Goal: Communication & Community: Share content

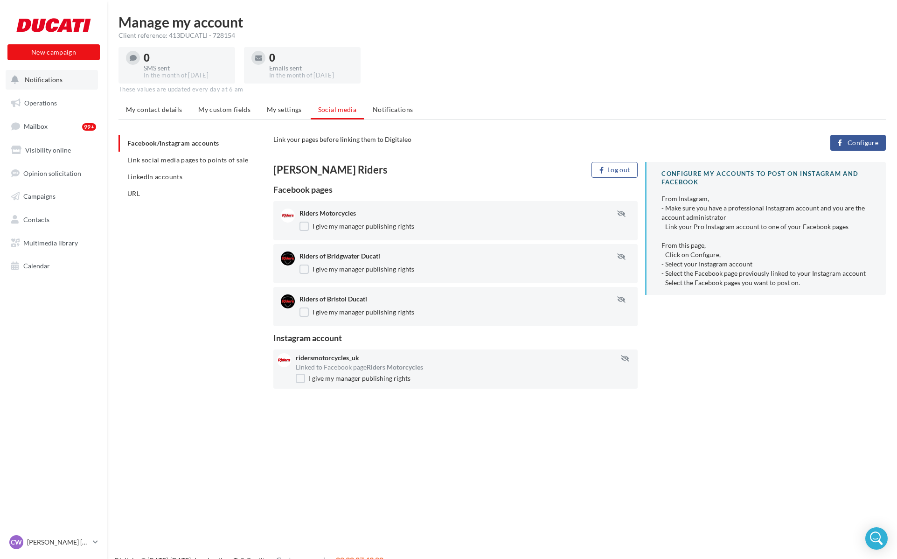
click at [45, 81] on span "Notifications" at bounding box center [44, 80] width 38 height 8
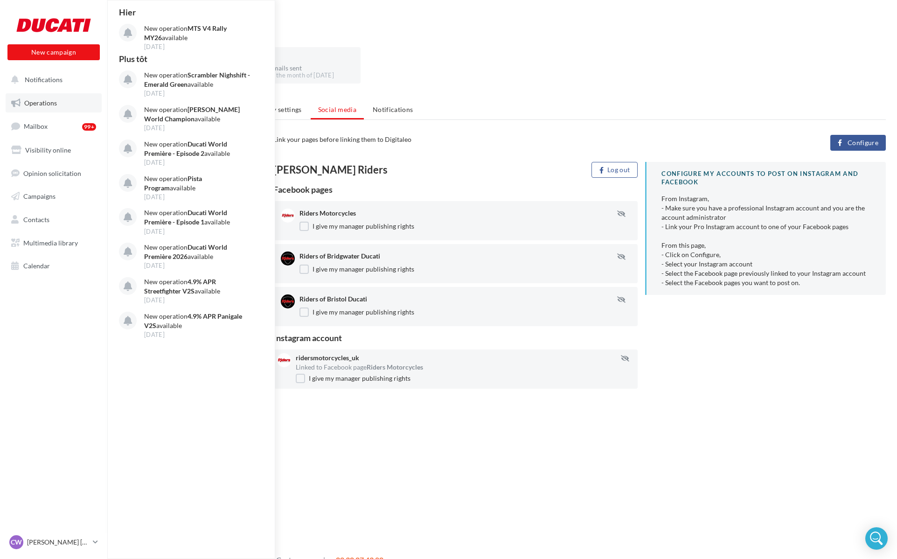
click at [48, 100] on span "Operations" at bounding box center [40, 103] width 33 height 8
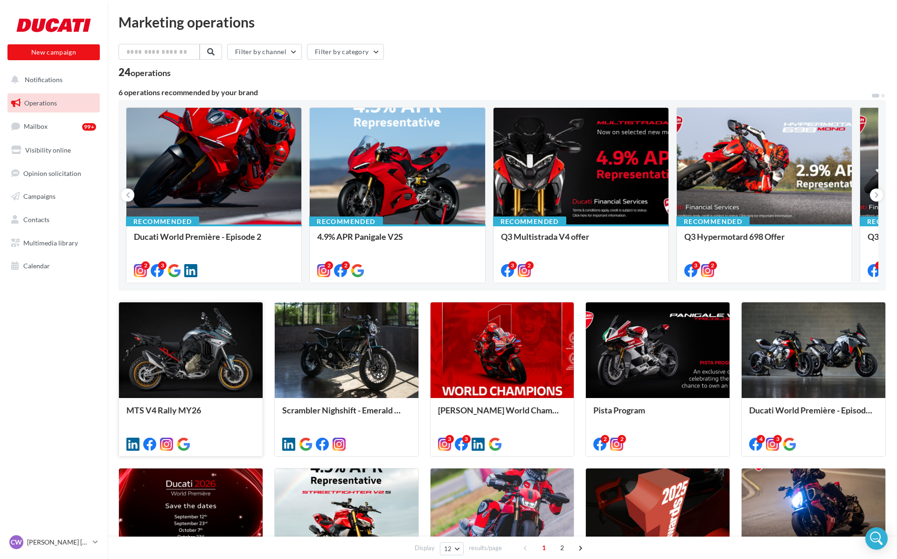
click at [198, 343] on div at bounding box center [191, 350] width 144 height 97
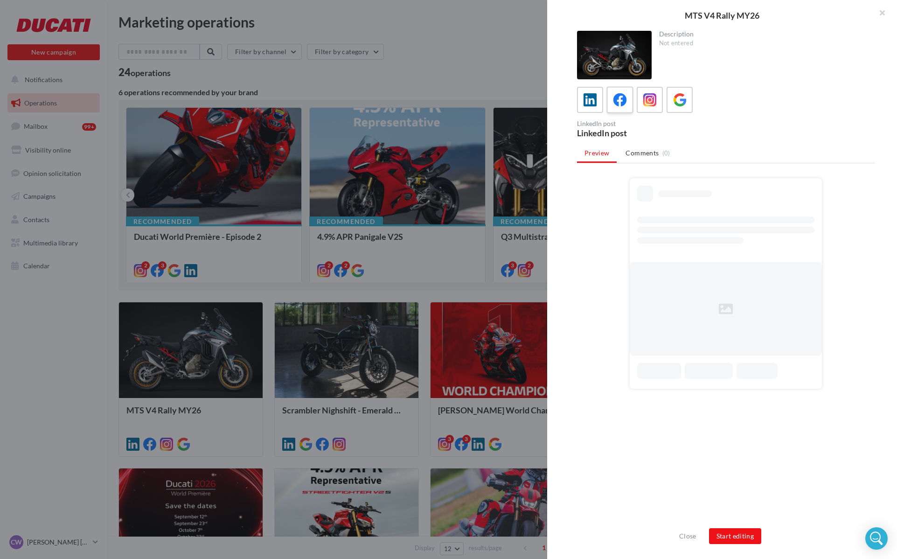
click at [618, 100] on icon at bounding box center [621, 100] width 14 height 14
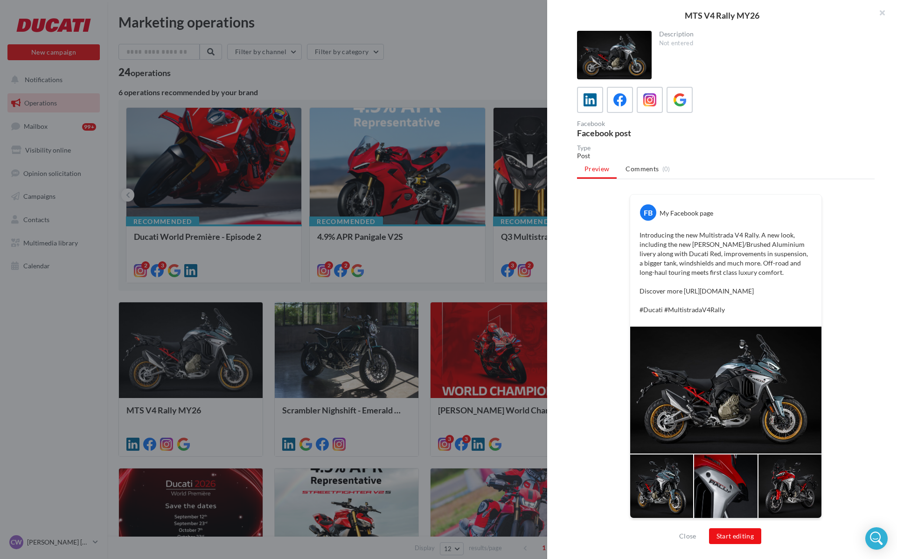
scroll to position [9, 0]
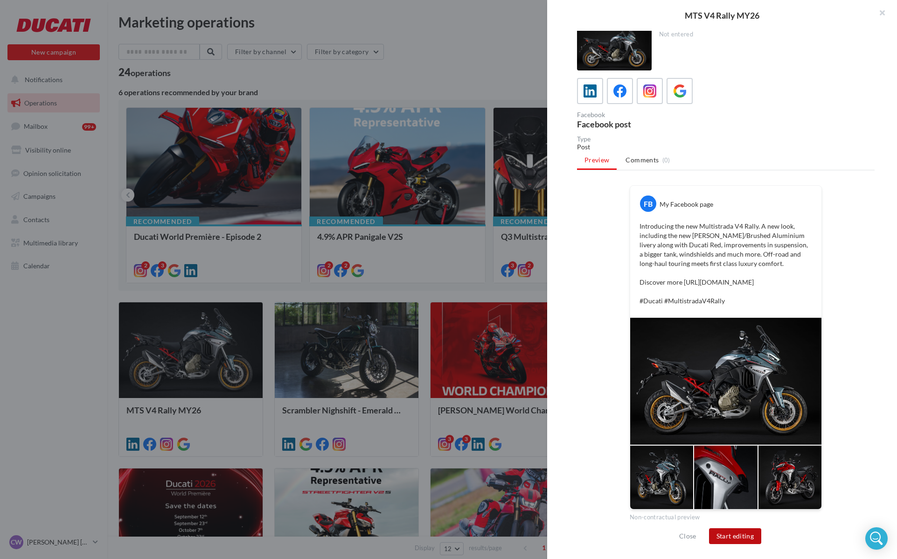
click at [738, 532] on button "Start editing" at bounding box center [735, 536] width 53 height 16
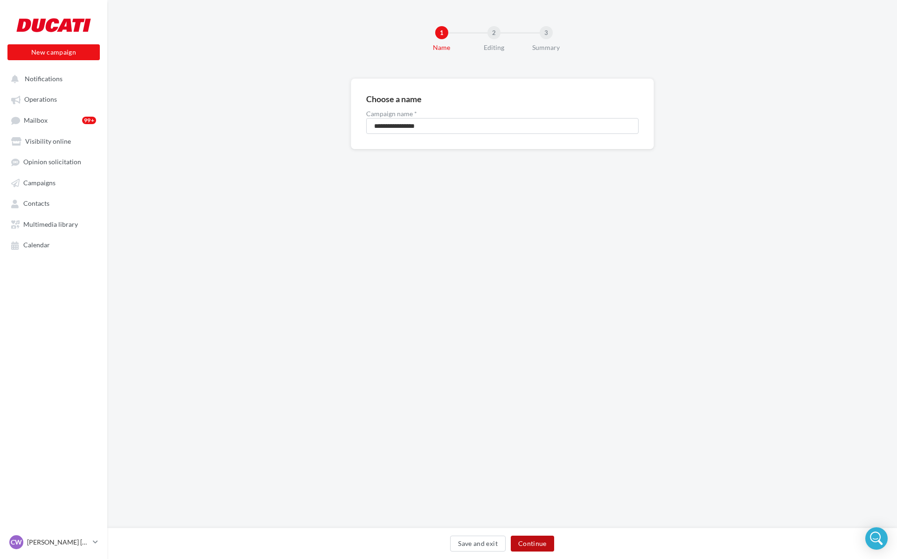
click at [525, 536] on button "Continue" at bounding box center [532, 544] width 43 height 16
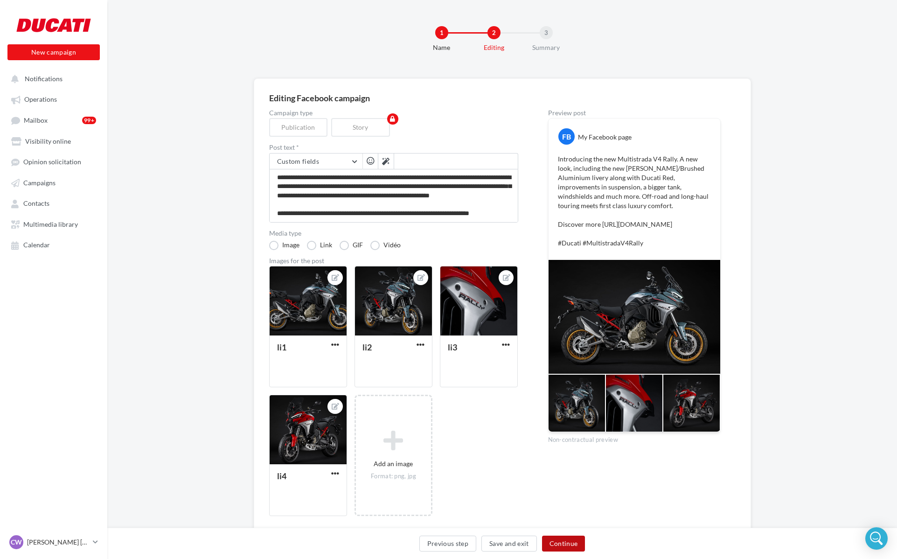
click at [575, 546] on button "Continue" at bounding box center [563, 544] width 43 height 16
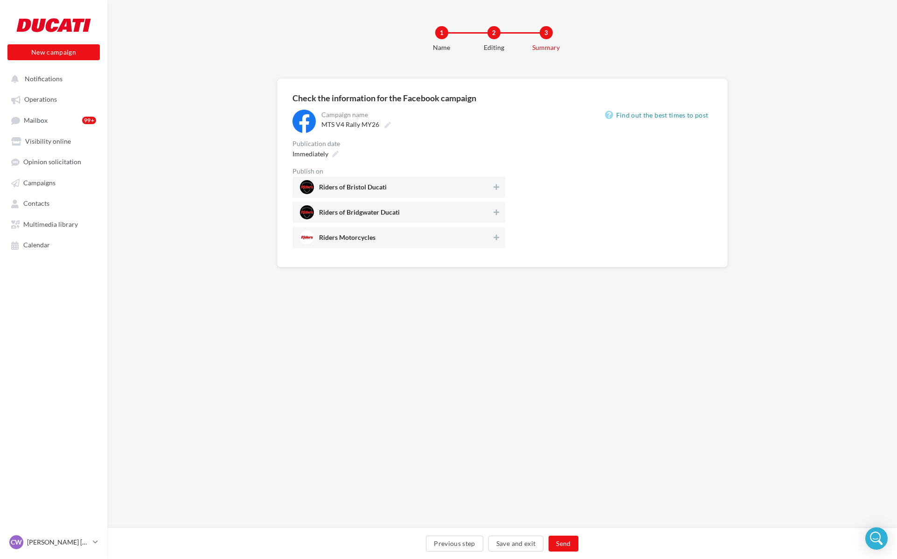
click at [490, 188] on span "Riders of Bristol Ducati" at bounding box center [396, 187] width 192 height 14
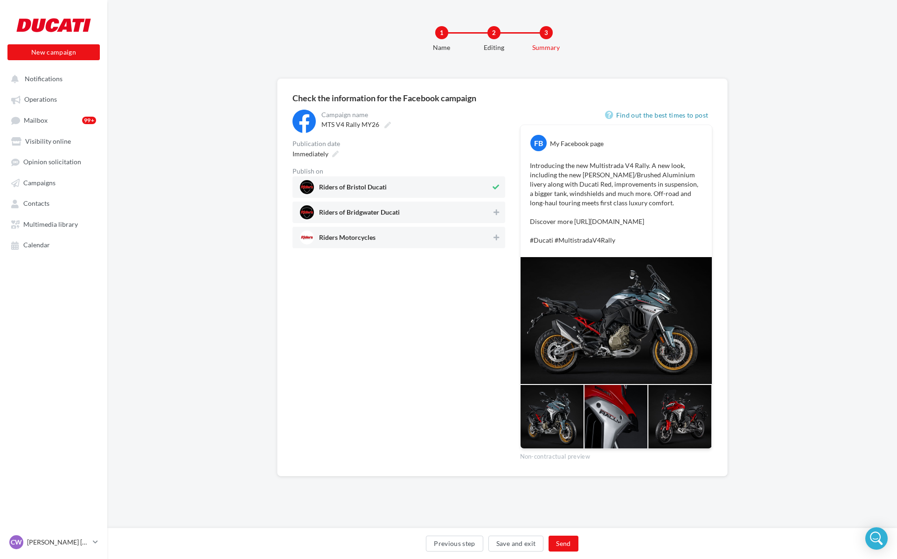
click at [499, 218] on div at bounding box center [496, 213] width 9 height 13
drag, startPoint x: 495, startPoint y: 237, endPoint x: 302, endPoint y: 178, distance: 201.6
click at [495, 237] on icon at bounding box center [497, 237] width 6 height 7
click at [318, 144] on div "Publication date" at bounding box center [399, 143] width 213 height 7
click at [319, 160] on div "Immediately" at bounding box center [315, 154] width 52 height 14
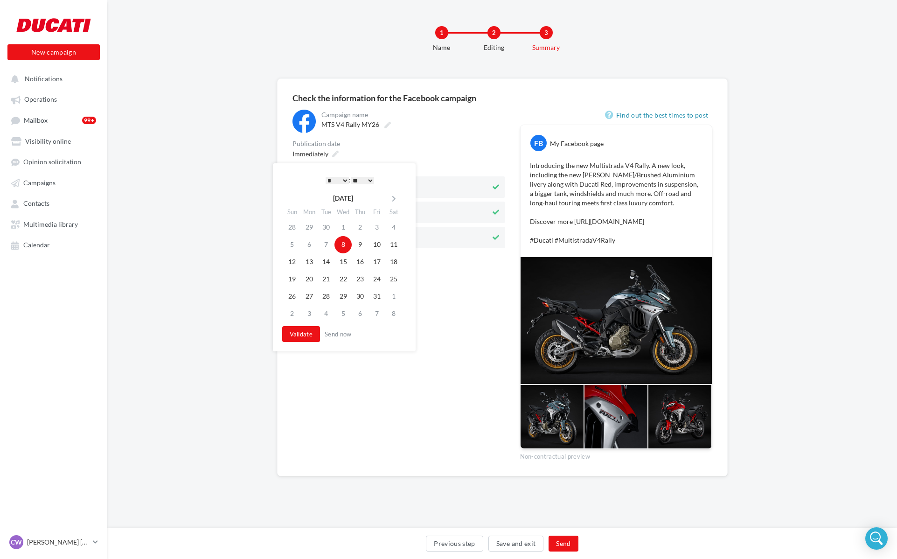
click at [328, 173] on div "* * * * * * * * * * ** ** ** ** ** ** ** ** ** ** ** ** ** ** : ** ** ** ** ** …" at bounding box center [350, 180] width 94 height 14
click at [336, 181] on select "* * * * * * * * * * ** ** ** ** ** ** ** ** ** ** ** ** ** **" at bounding box center [337, 180] width 23 height 7
click at [295, 332] on button "Validate" at bounding box center [301, 334] width 38 height 16
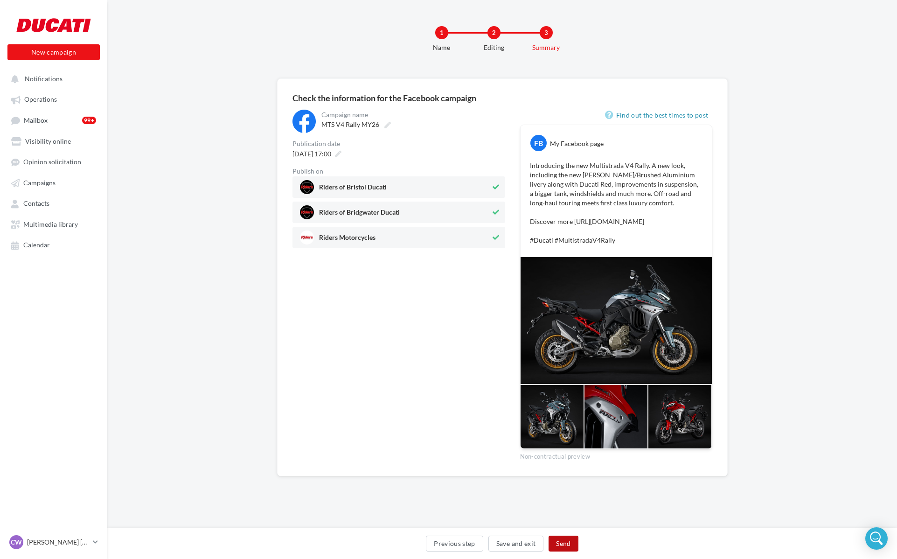
click at [569, 542] on button "Send" at bounding box center [563, 544] width 29 height 16
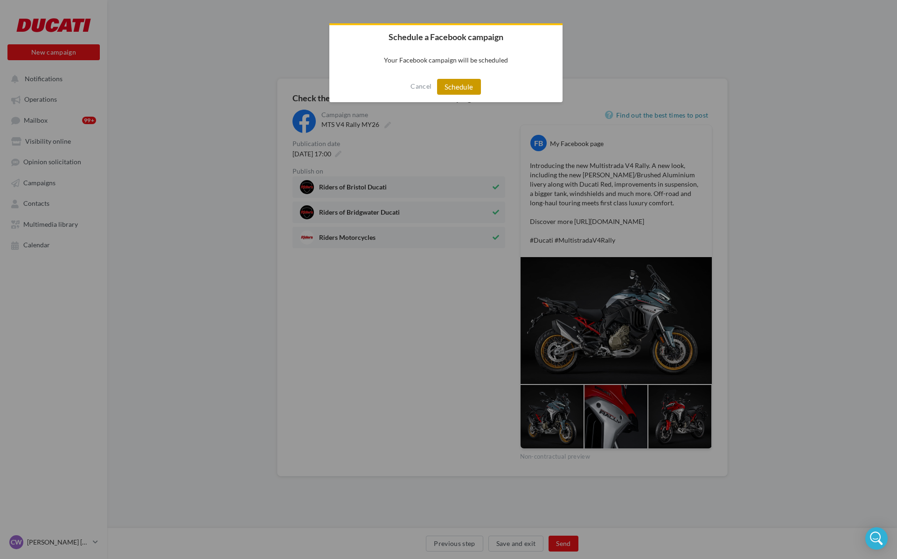
click at [445, 84] on button "Schedule" at bounding box center [459, 87] width 44 height 16
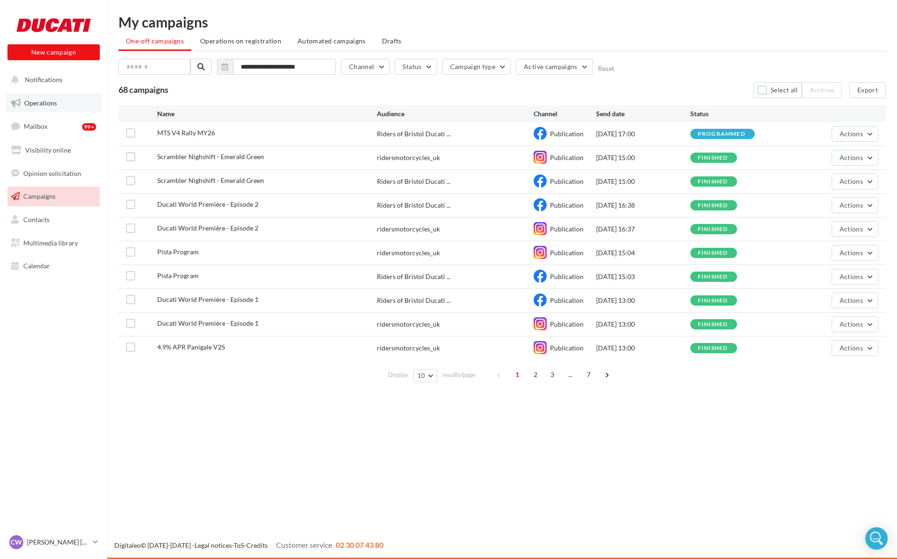
click at [52, 107] on link "Operations" at bounding box center [54, 103] width 96 height 20
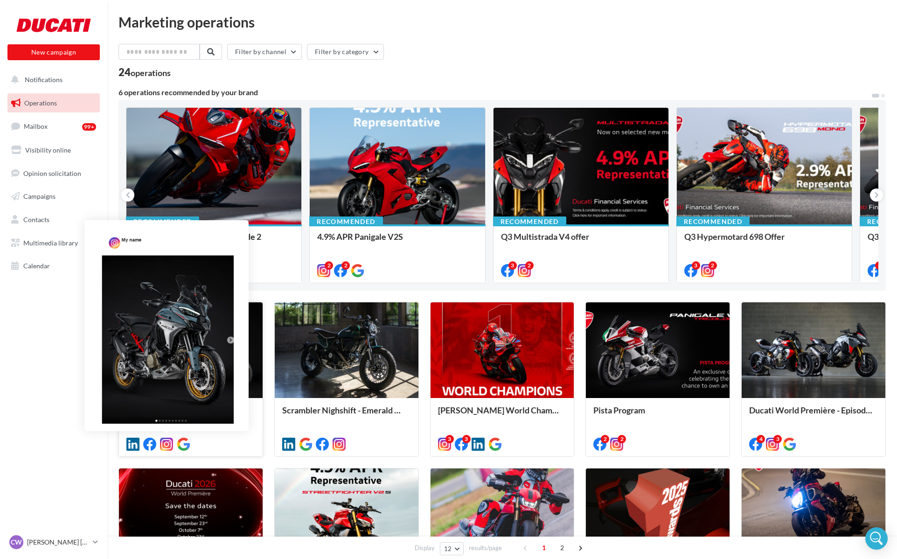
click at [168, 447] on icon at bounding box center [166, 444] width 13 height 13
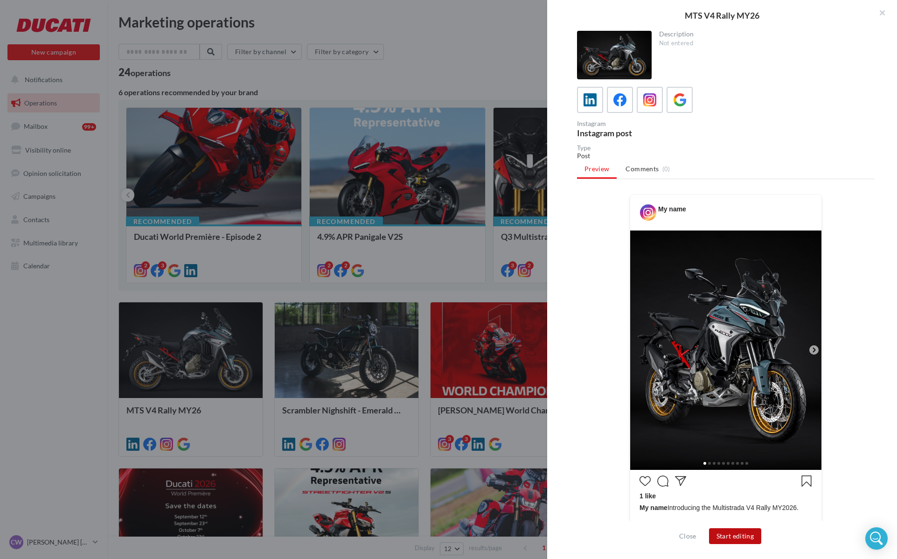
click at [745, 539] on button "Start editing" at bounding box center [735, 536] width 53 height 16
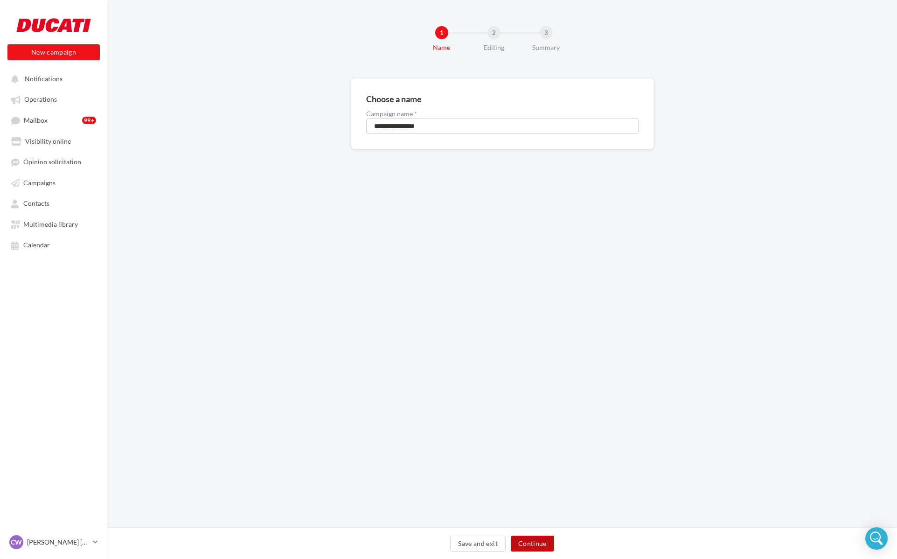
click at [552, 539] on button "Continue" at bounding box center [532, 544] width 43 height 16
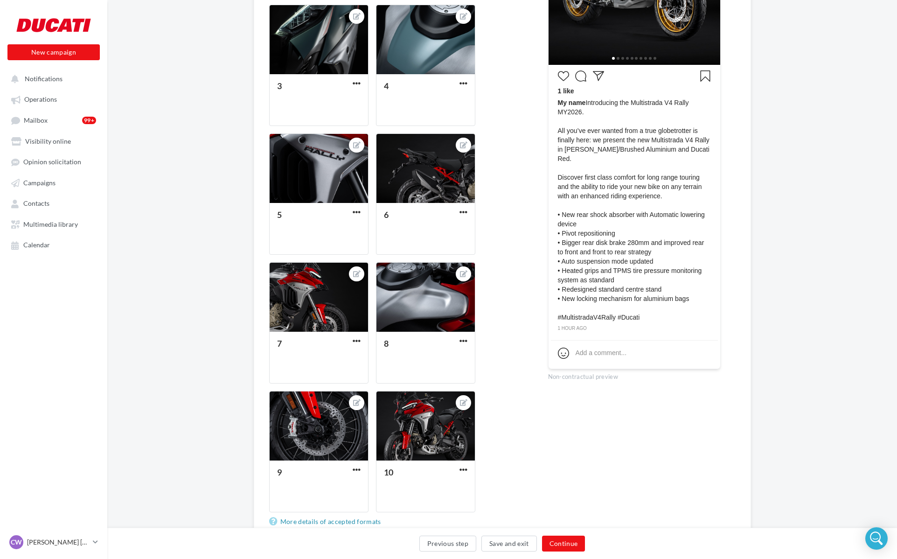
scroll to position [287, 0]
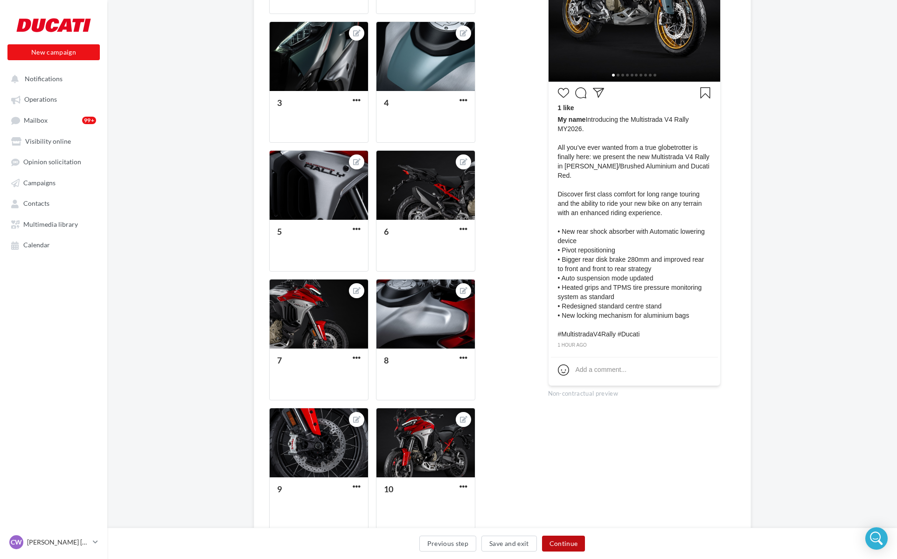
click at [566, 543] on button "Continue" at bounding box center [563, 544] width 43 height 16
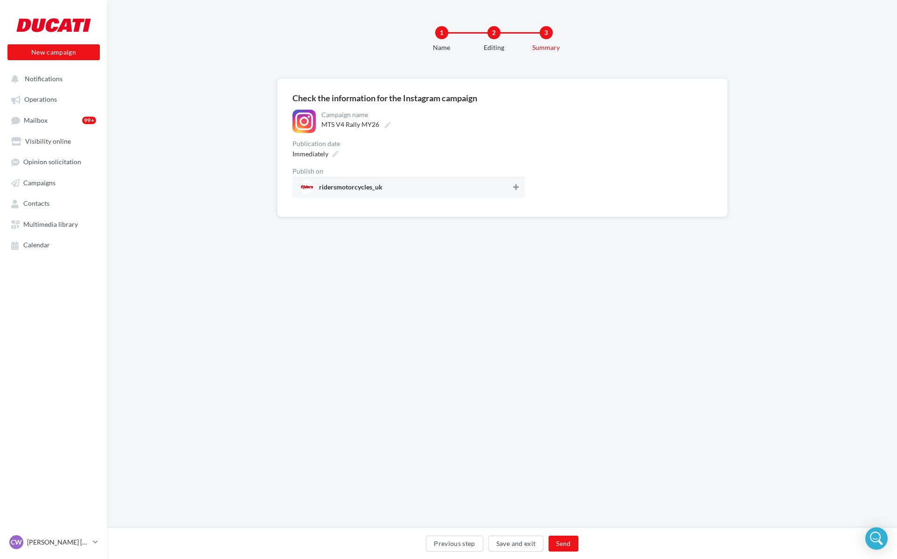
click at [512, 190] on button at bounding box center [515, 187] width 9 height 11
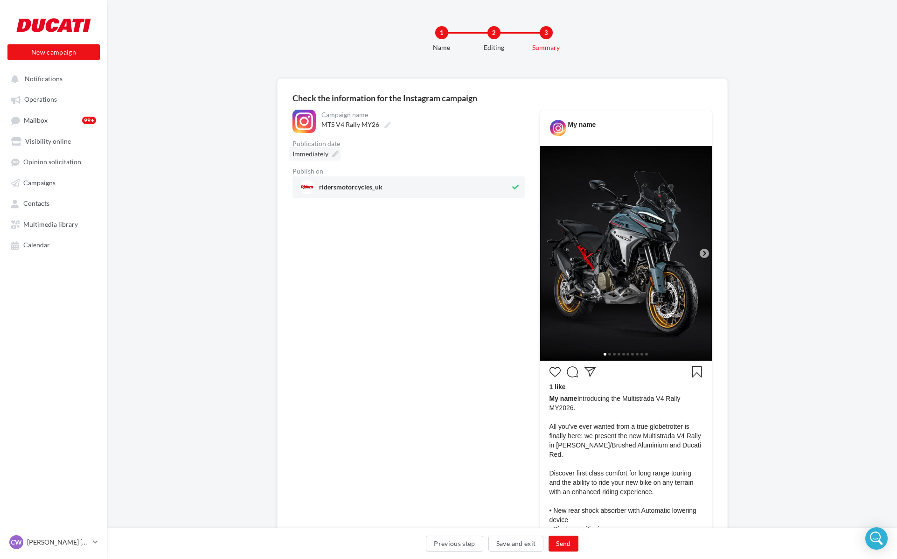
scroll to position [0, 3]
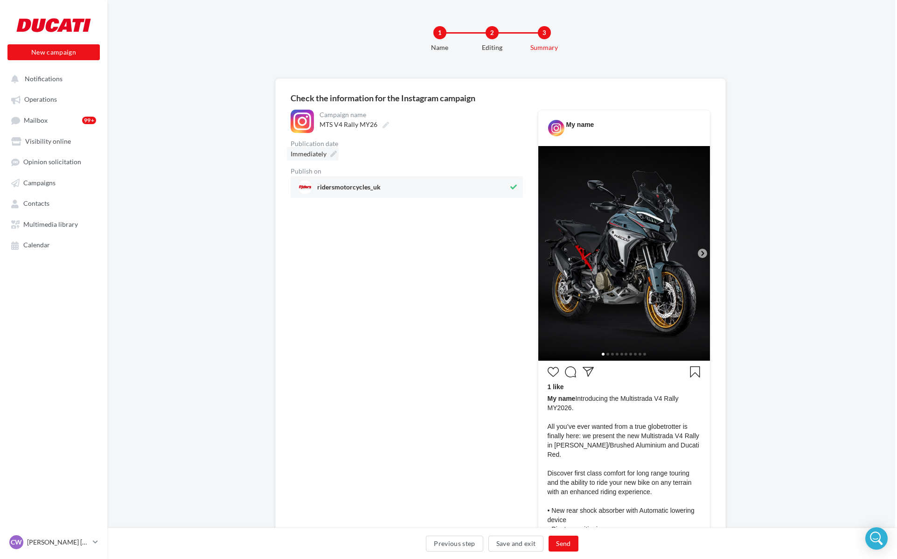
click at [336, 152] on div "Immediately" at bounding box center [313, 154] width 52 height 14
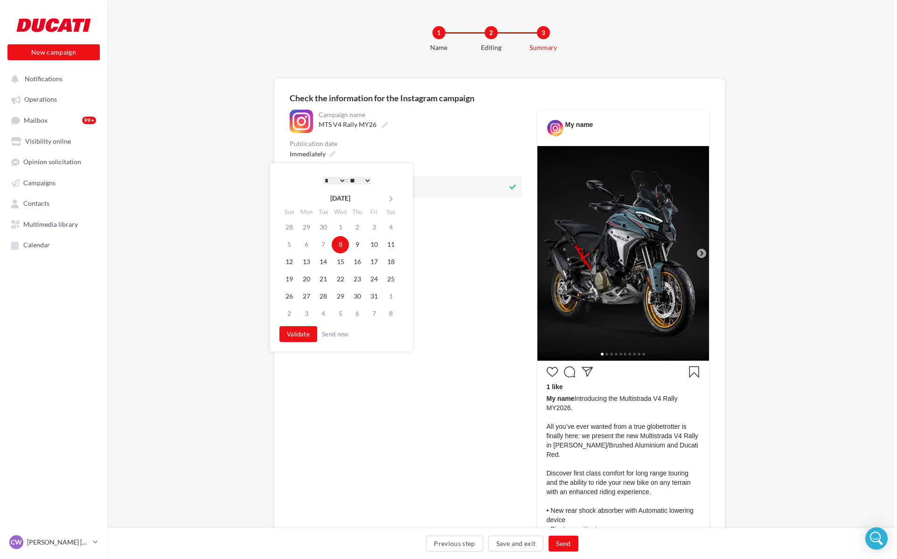
scroll to position [0, 3]
click at [333, 179] on select "* * * * * * * * * * ** ** ** ** ** ** ** ** ** ** ** ** ** **" at bounding box center [334, 179] width 23 height 7
click at [363, 177] on select "** ** ** ** ** **" at bounding box center [359, 179] width 23 height 7
click at [299, 337] on button "Validate" at bounding box center [298, 334] width 38 height 16
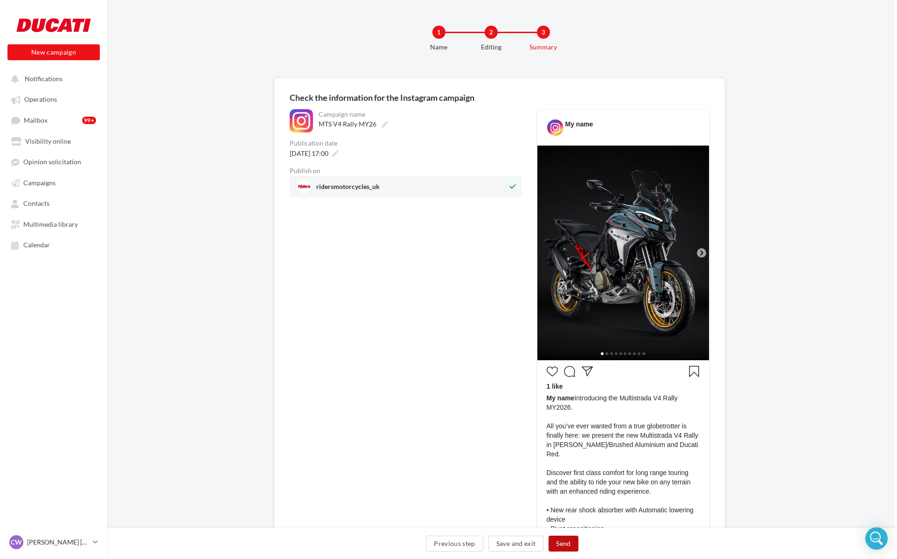
click at [572, 542] on button "Send" at bounding box center [563, 544] width 29 height 16
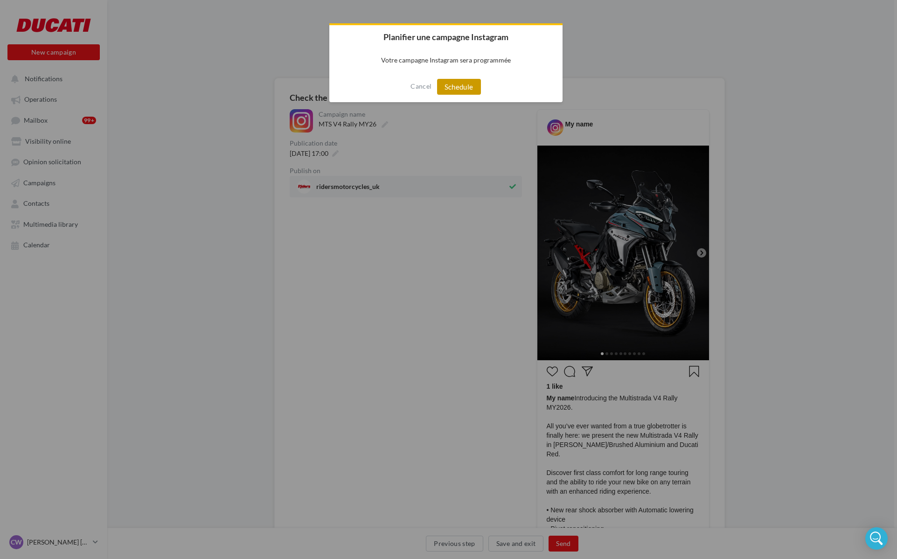
click at [440, 83] on button "Schedule" at bounding box center [459, 87] width 44 height 16
